Goal: Navigation & Orientation: Find specific page/section

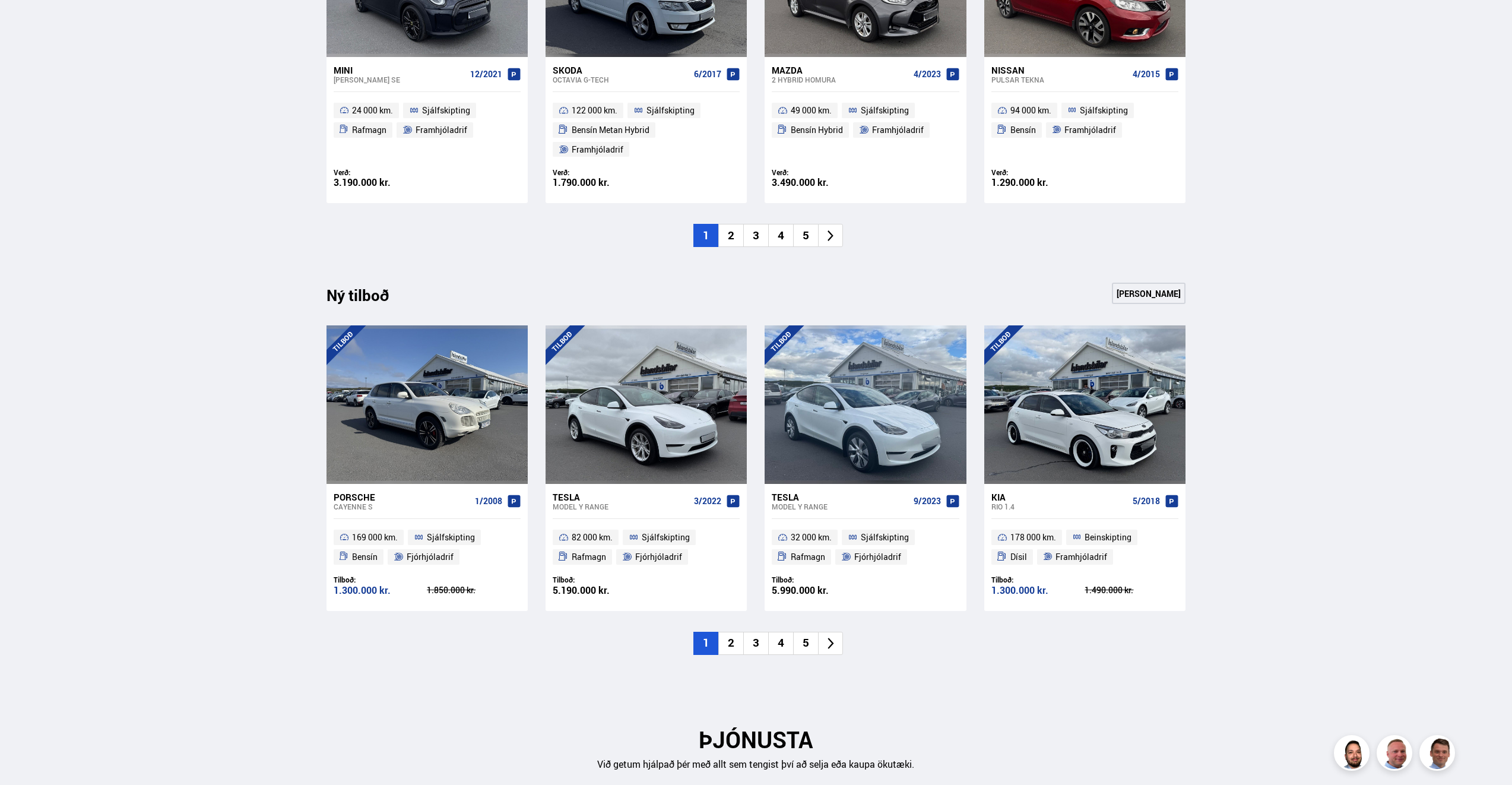
scroll to position [1009, 0]
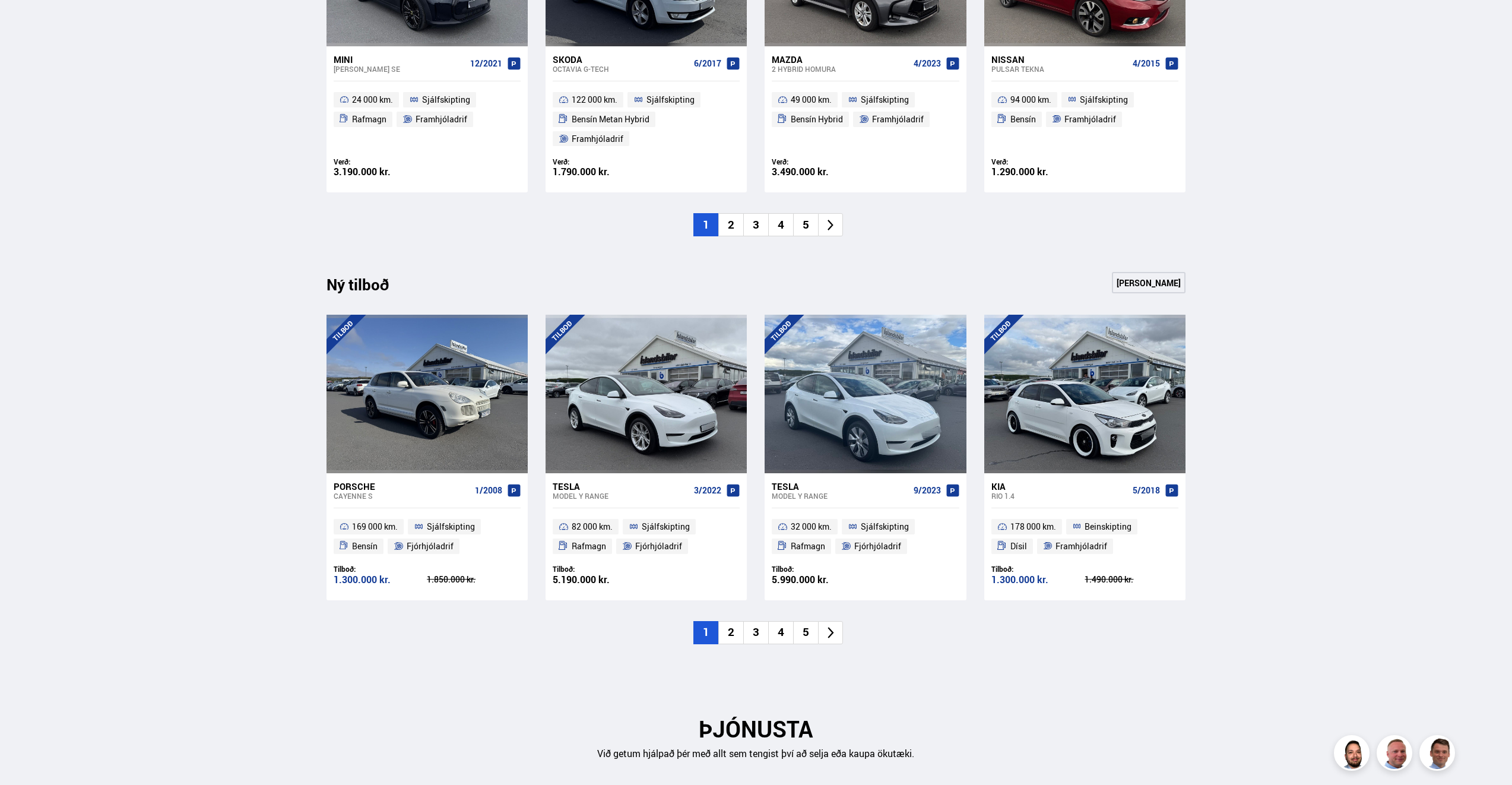
click at [736, 621] on li "2" at bounding box center [730, 632] width 25 height 23
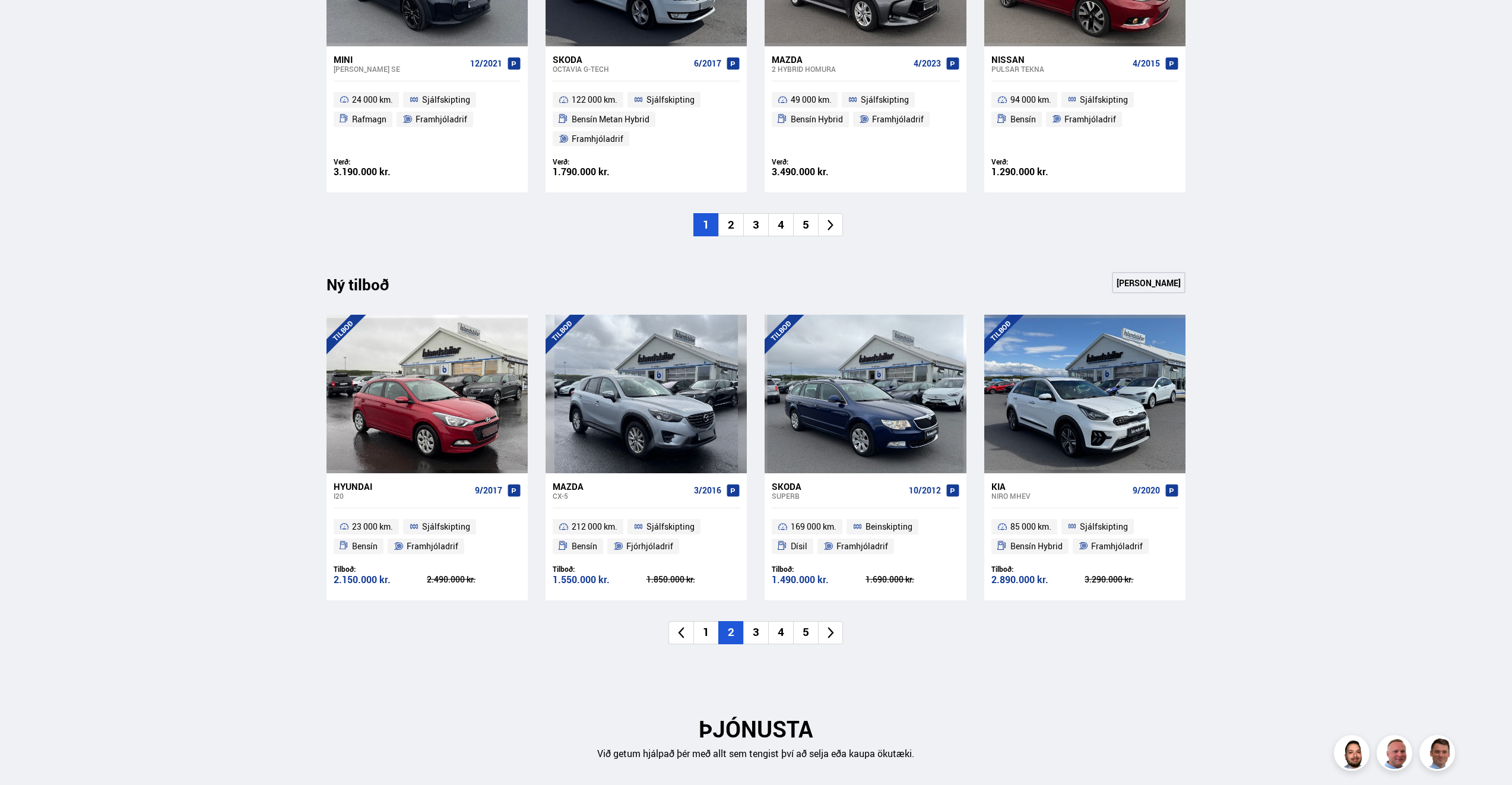
click at [758, 621] on li "3" at bounding box center [755, 632] width 25 height 23
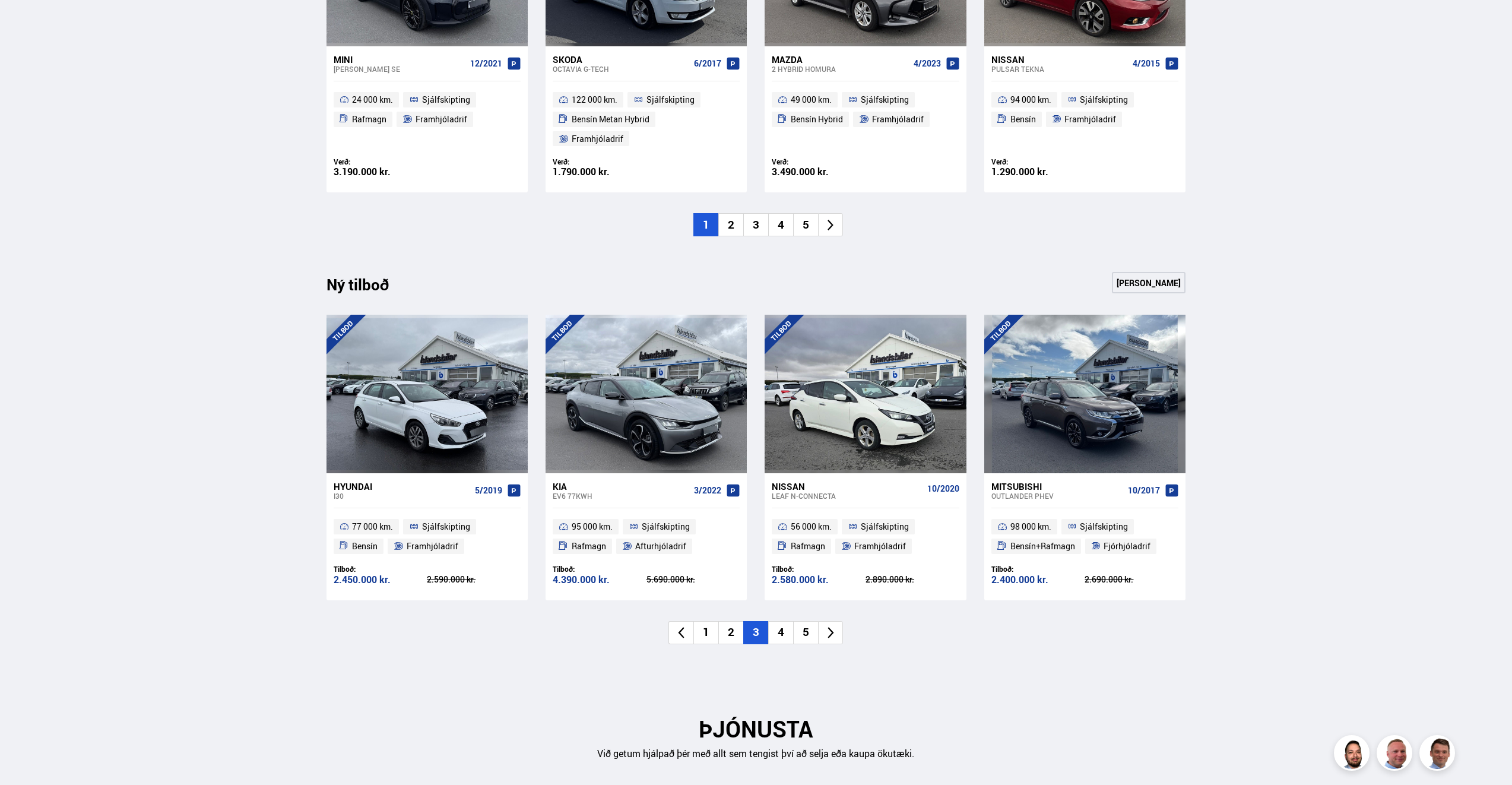
click at [778, 621] on li "4" at bounding box center [780, 632] width 25 height 23
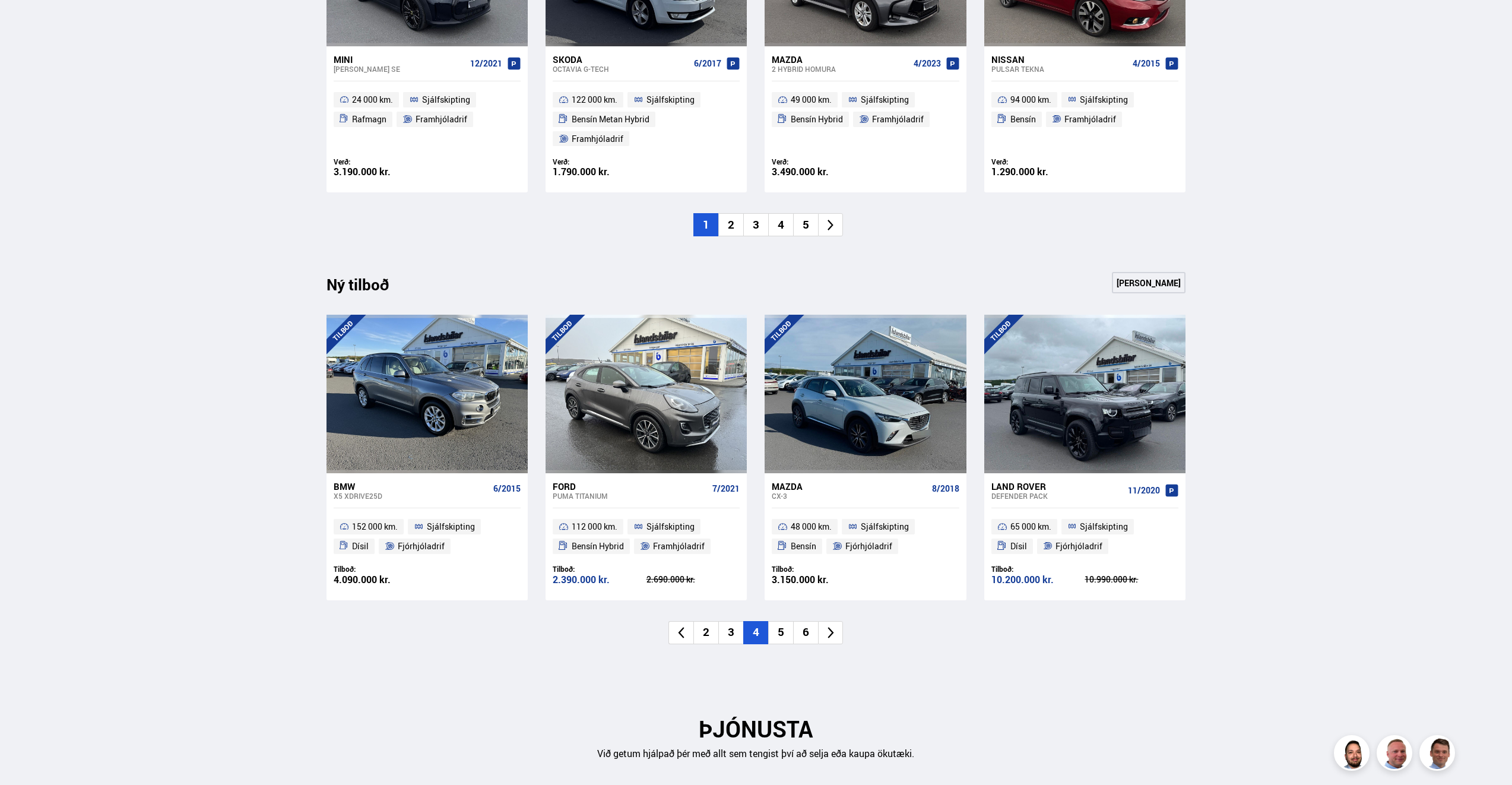
click at [780, 621] on li "5" at bounding box center [780, 632] width 25 height 23
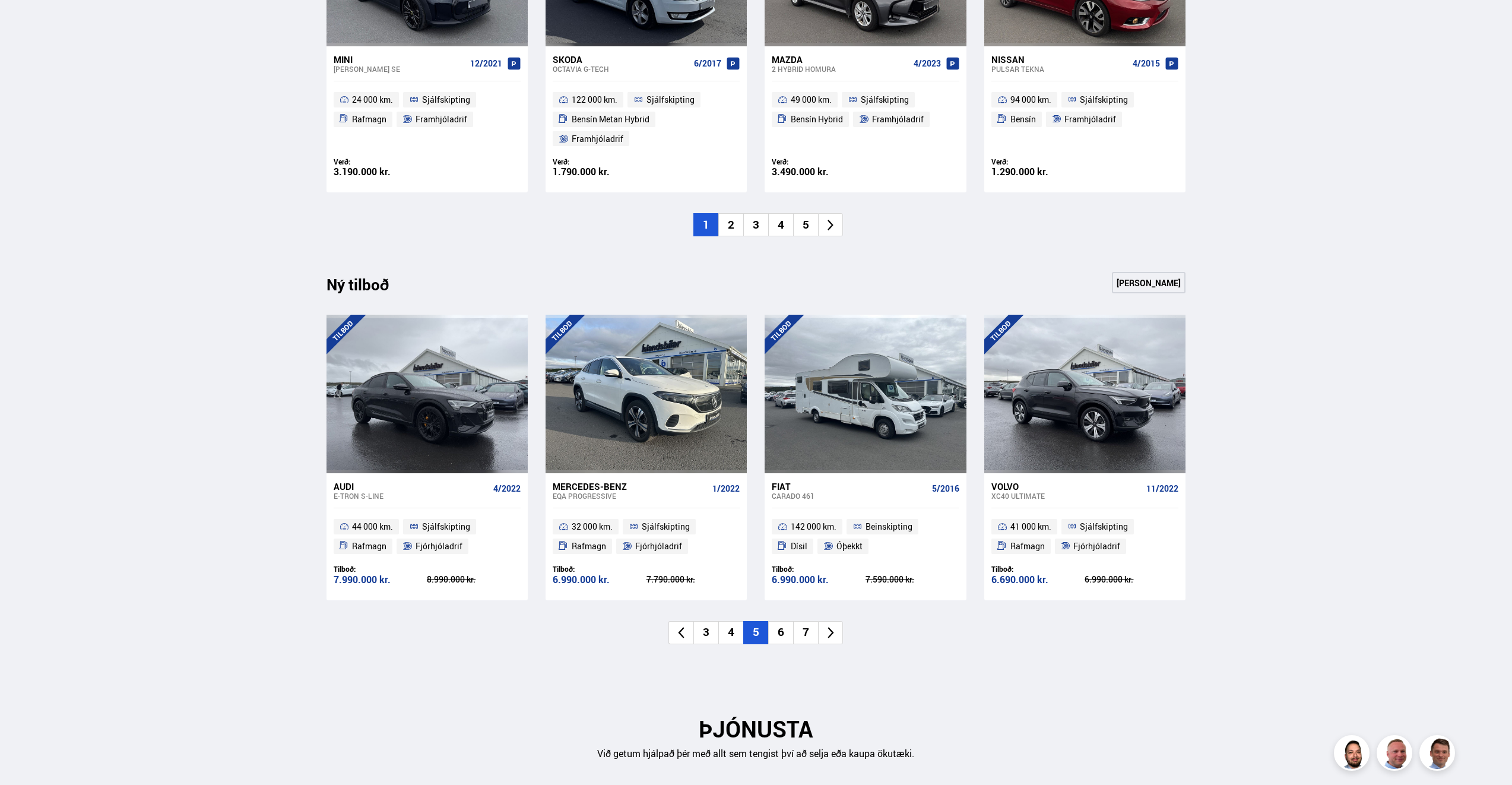
click at [780, 621] on li "6" at bounding box center [780, 632] width 25 height 23
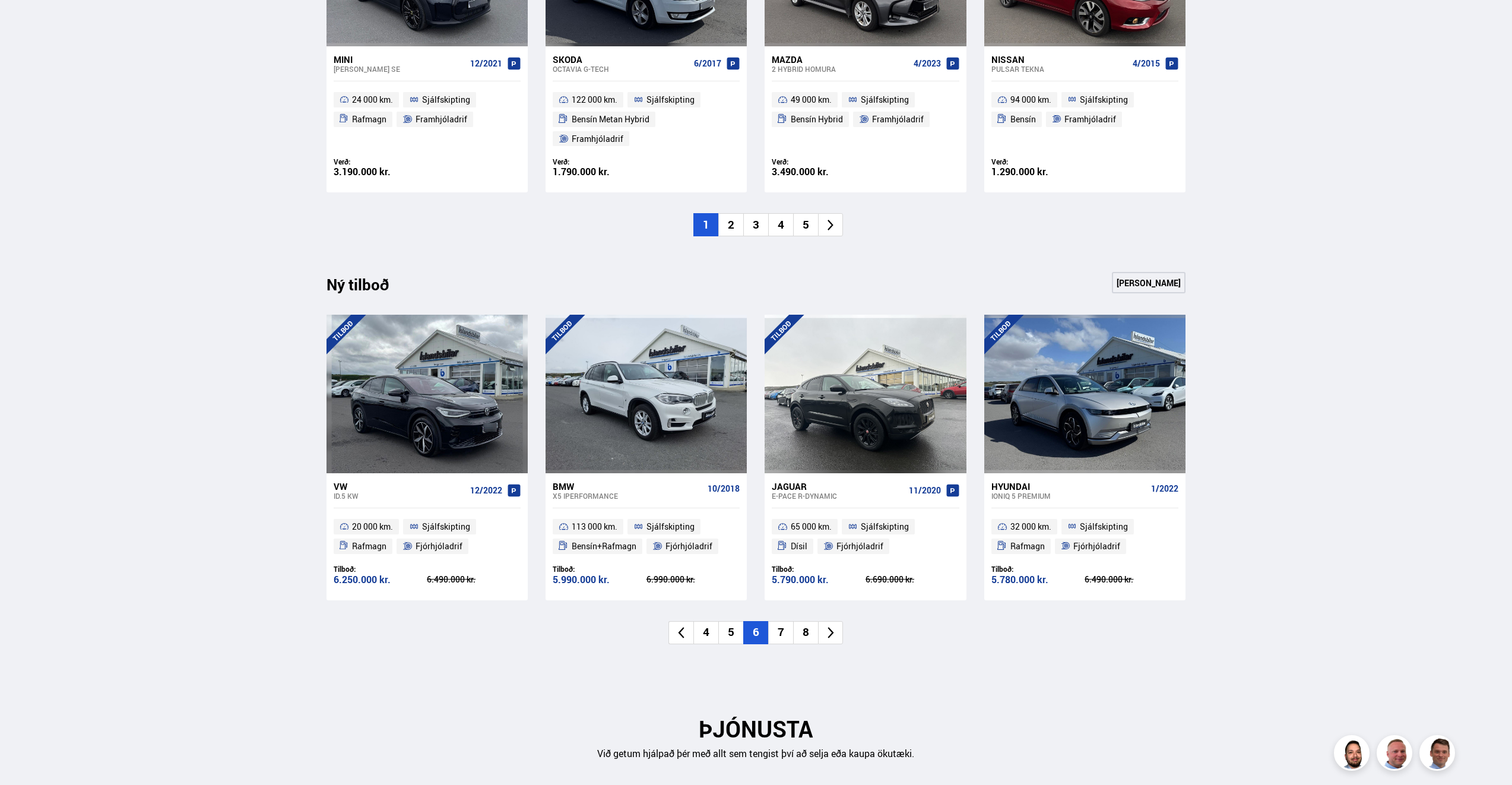
click at [780, 621] on li "7" at bounding box center [780, 632] width 25 height 23
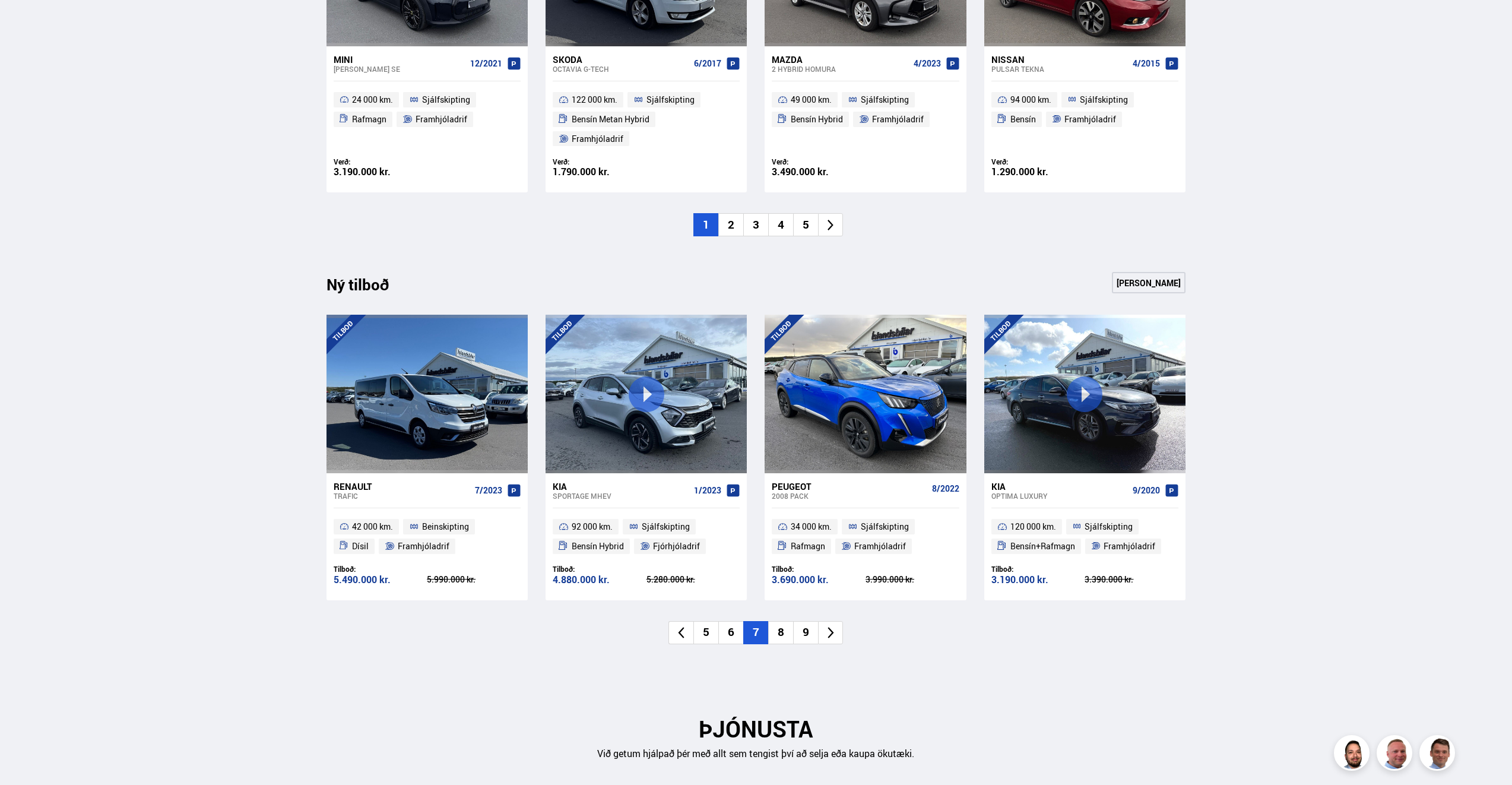
click at [784, 621] on li "8" at bounding box center [780, 632] width 25 height 23
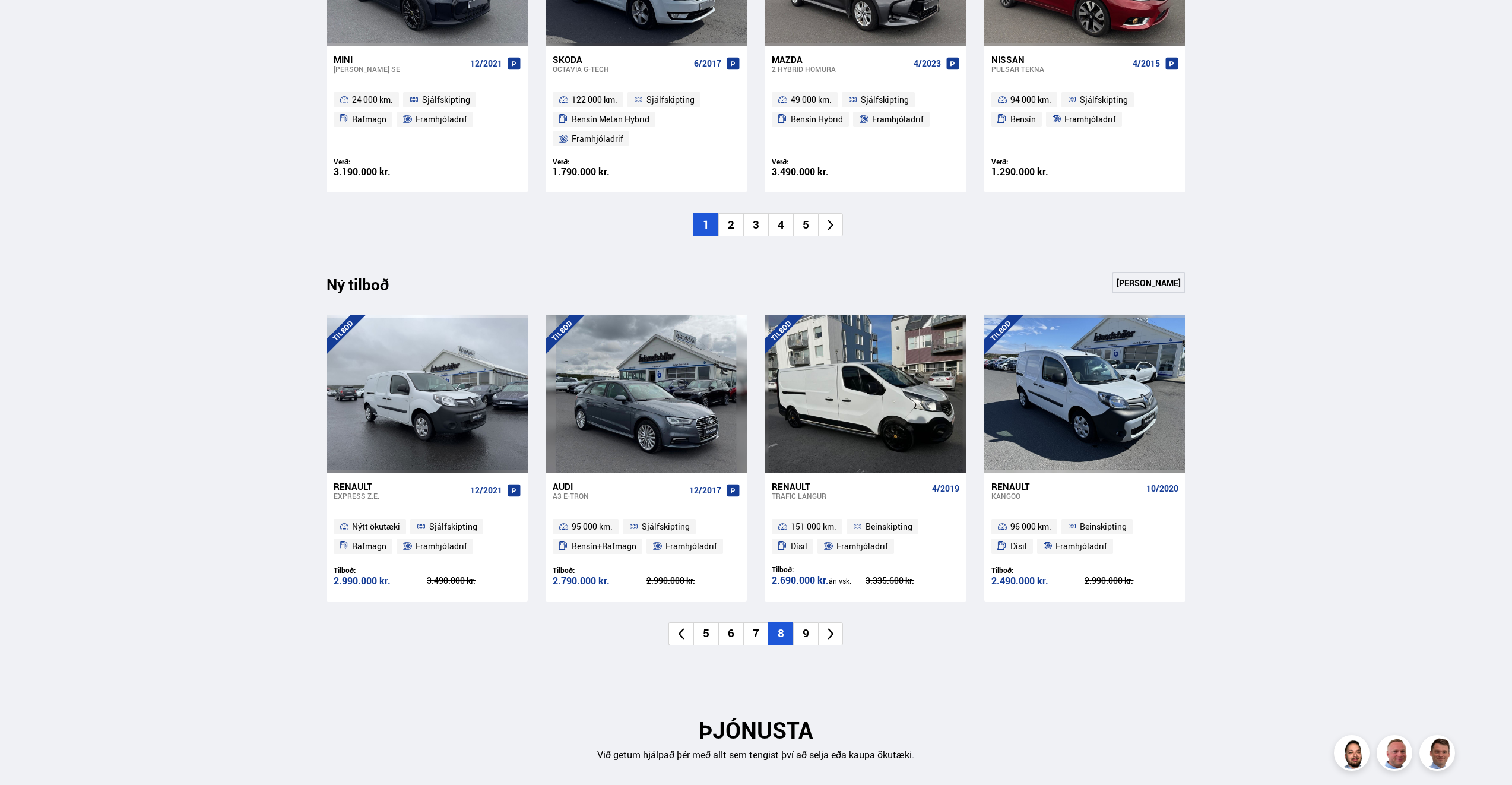
click at [784, 622] on li "8" at bounding box center [780, 633] width 25 height 23
click at [808, 622] on li "9" at bounding box center [805, 633] width 25 height 23
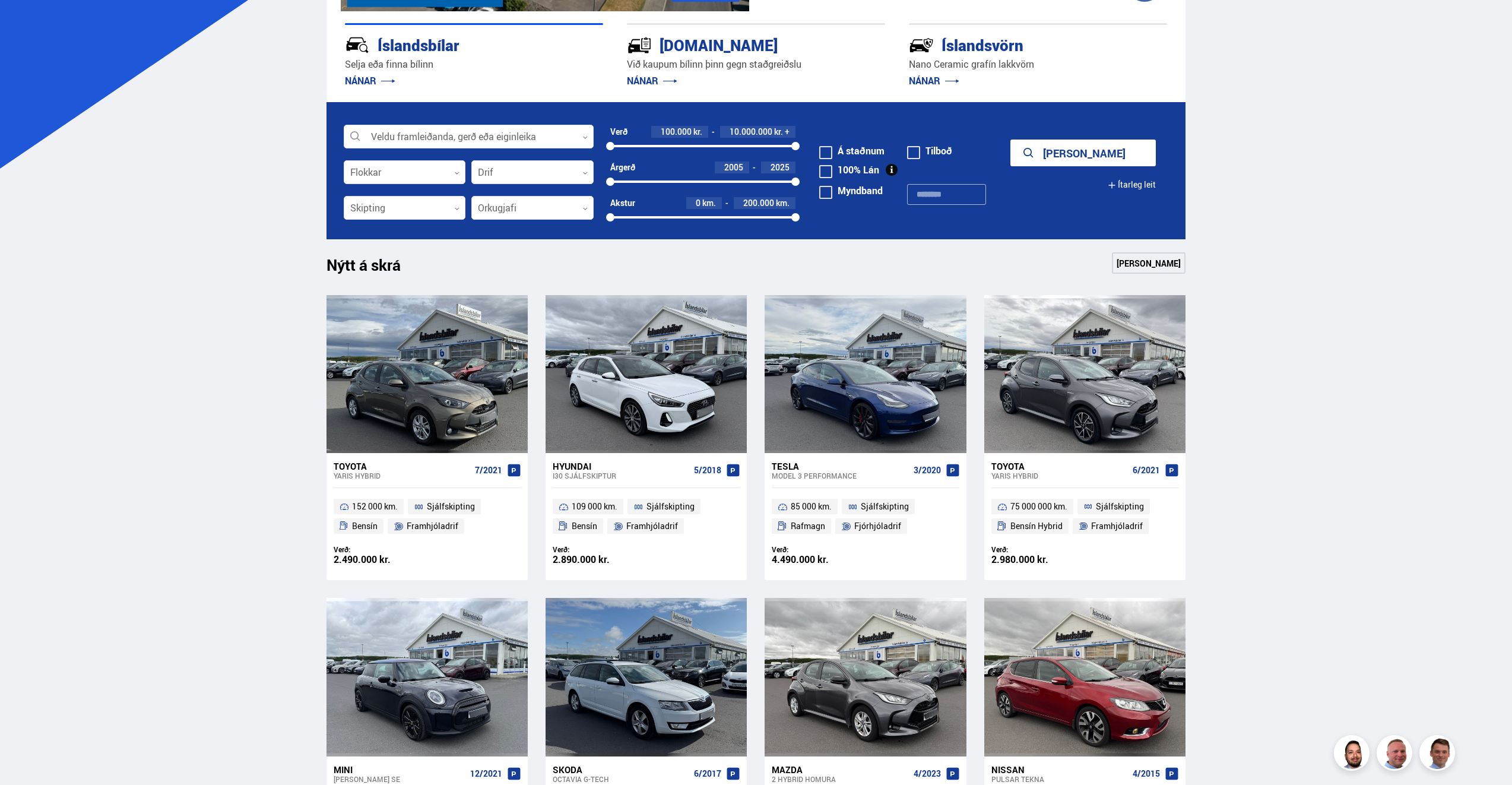
scroll to position [118, 0]
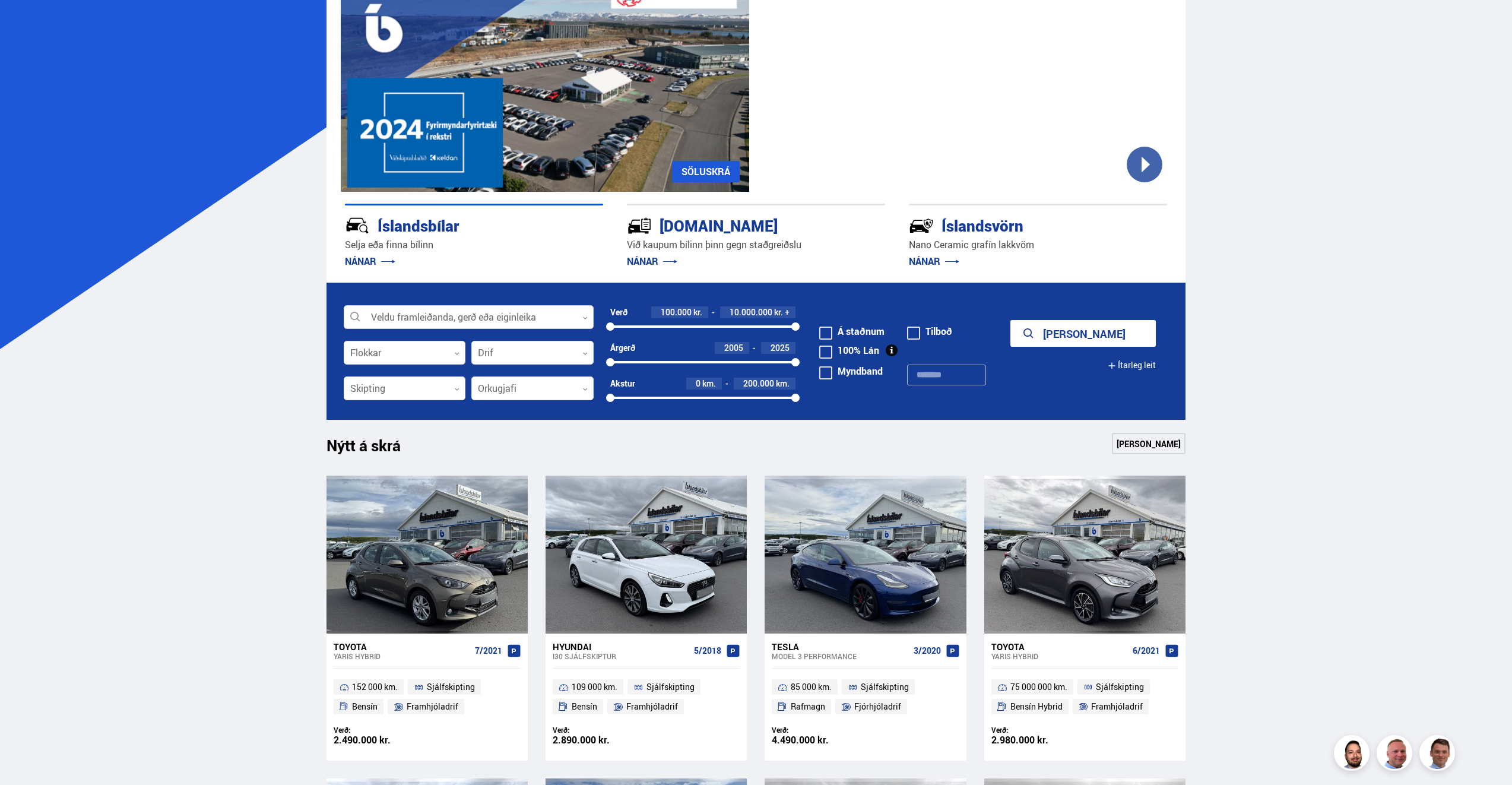
click at [408, 323] on div at bounding box center [469, 318] width 250 height 24
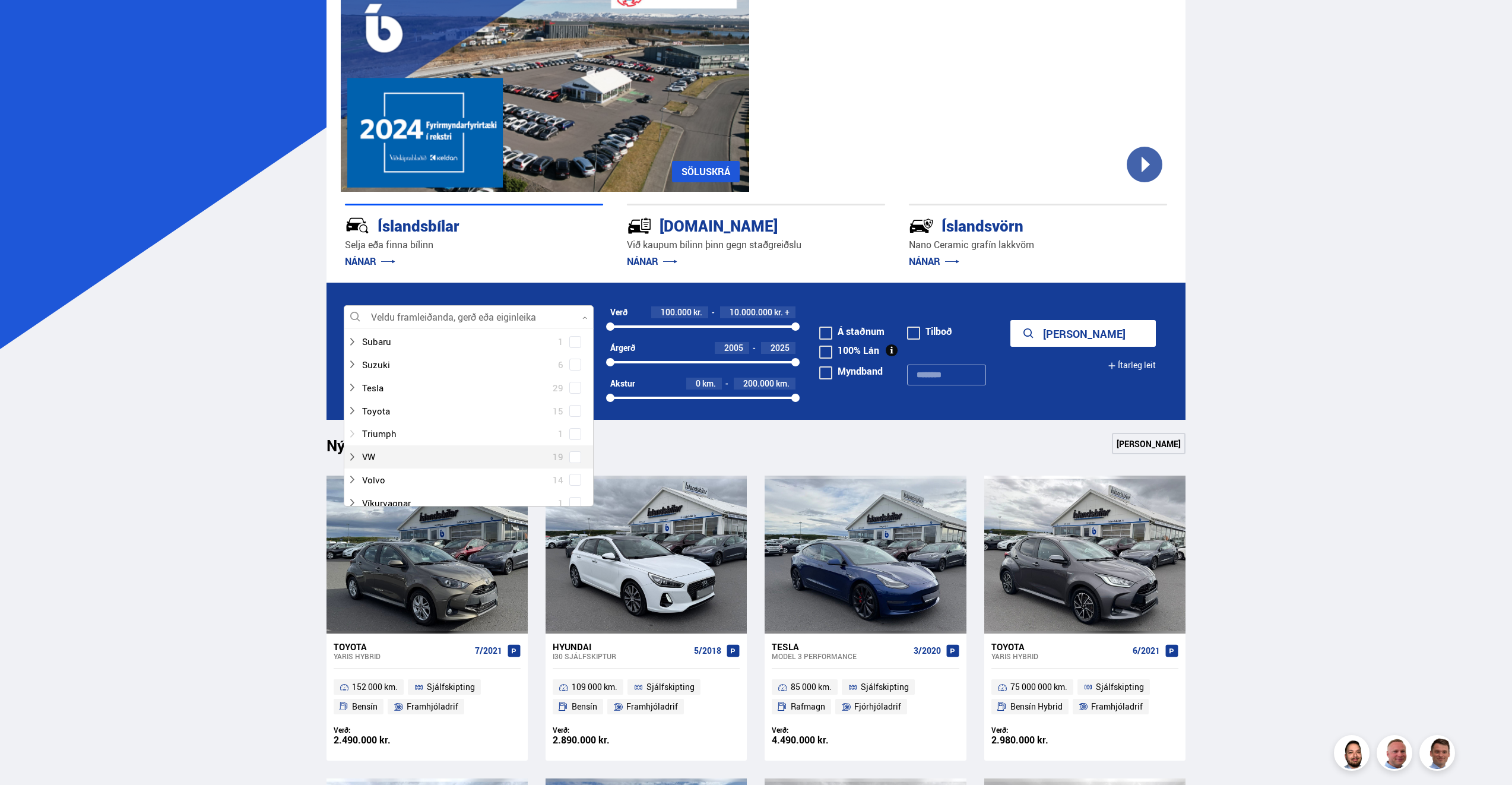
scroll to position [831, 0]
click at [351, 356] on icon at bounding box center [352, 359] width 9 height 9
click at [569, 448] on span at bounding box center [575, 450] width 12 height 12
click at [1044, 337] on icon "submit" at bounding box center [1044, 333] width 14 height 14
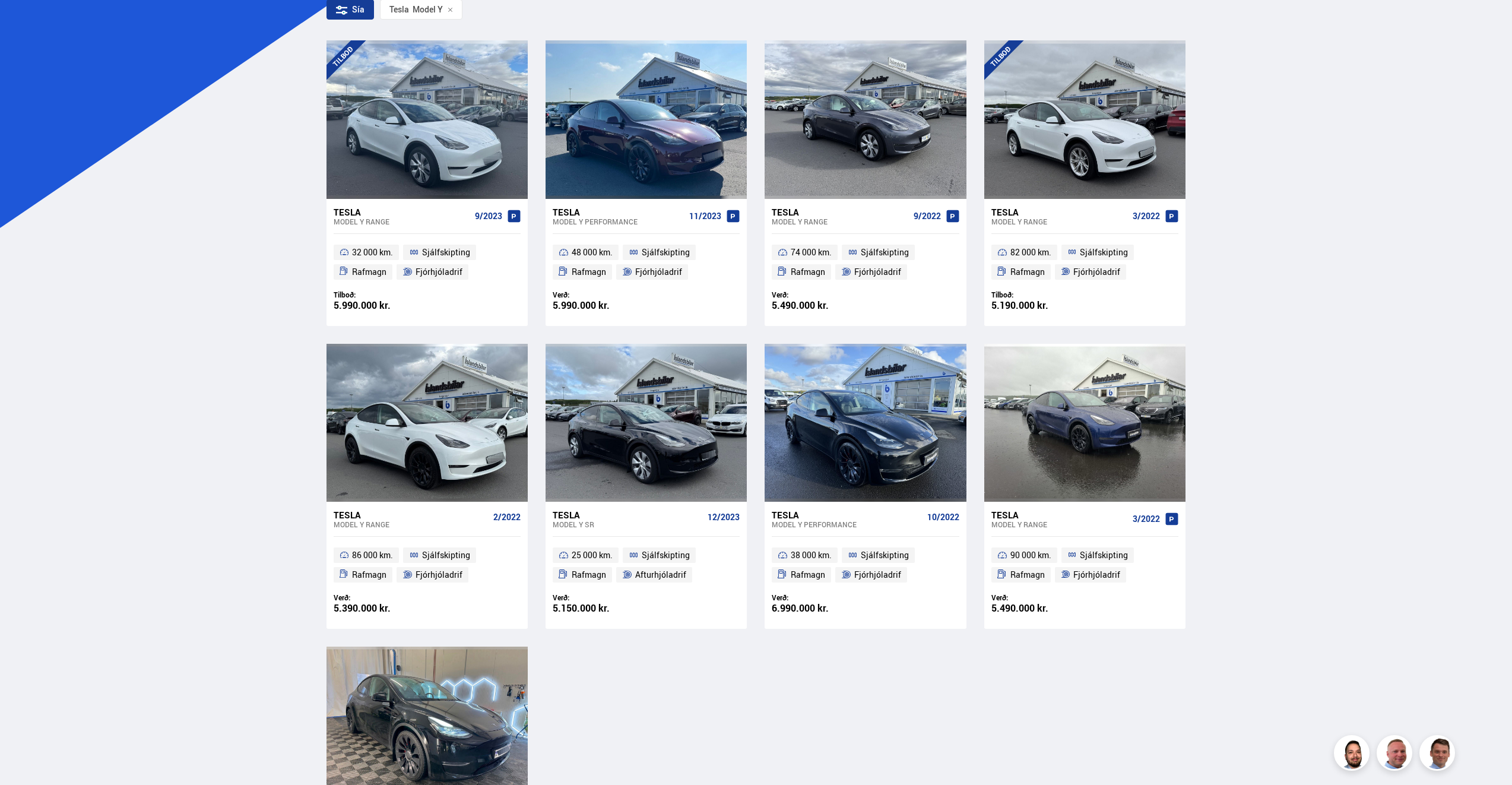
scroll to position [237, 0]
